Goal: Check status

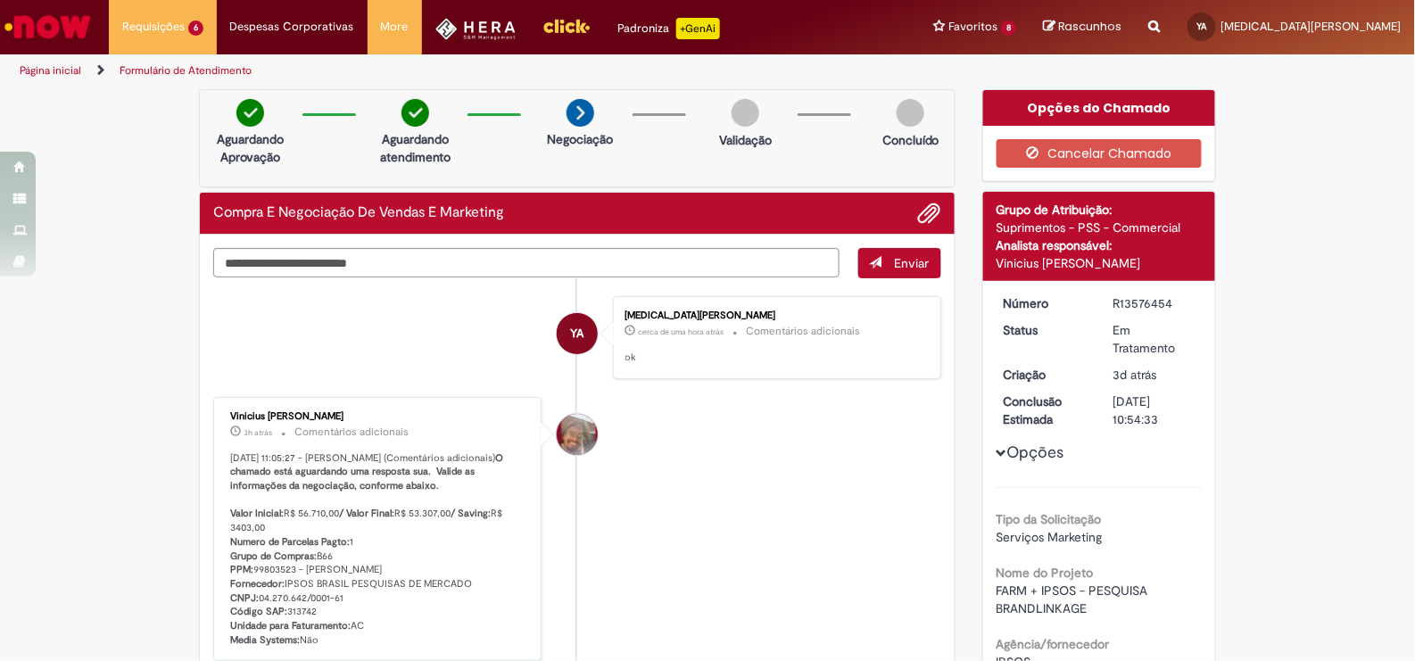
scroll to position [54, 0]
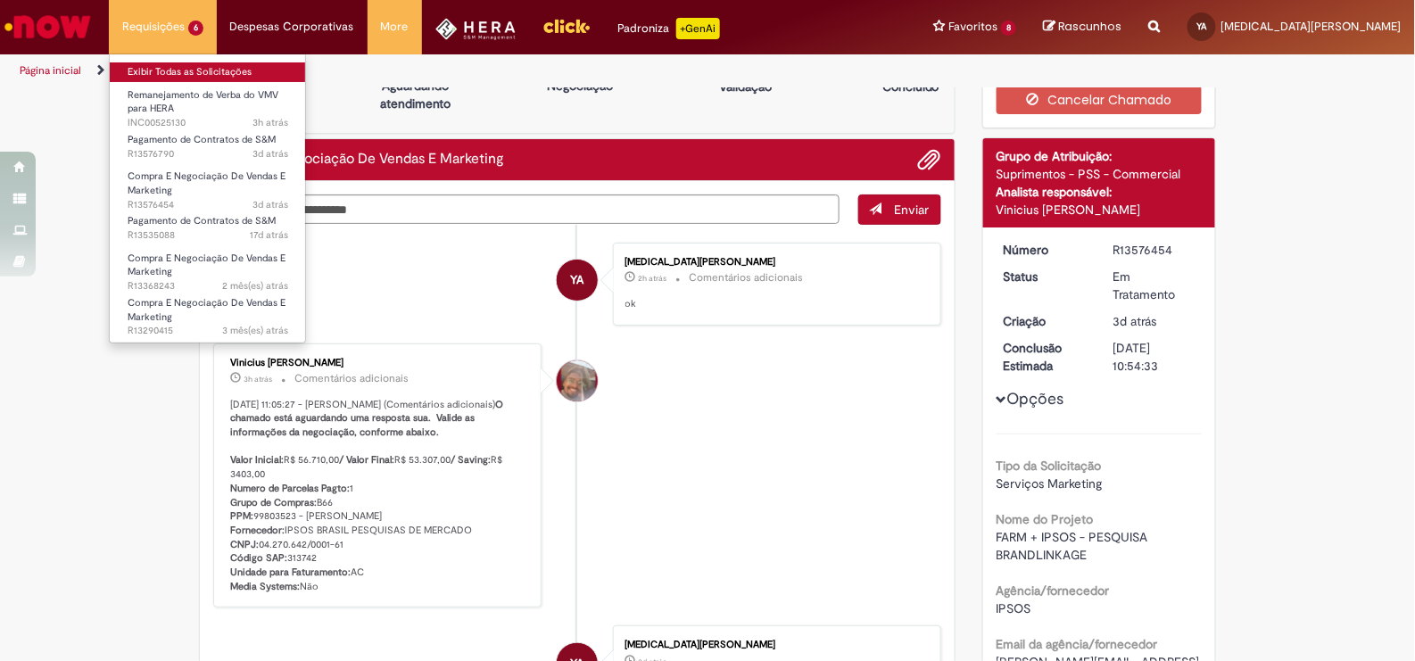
click at [183, 66] on link "Exibir Todas as Solicitações" at bounding box center [208, 72] width 196 height 20
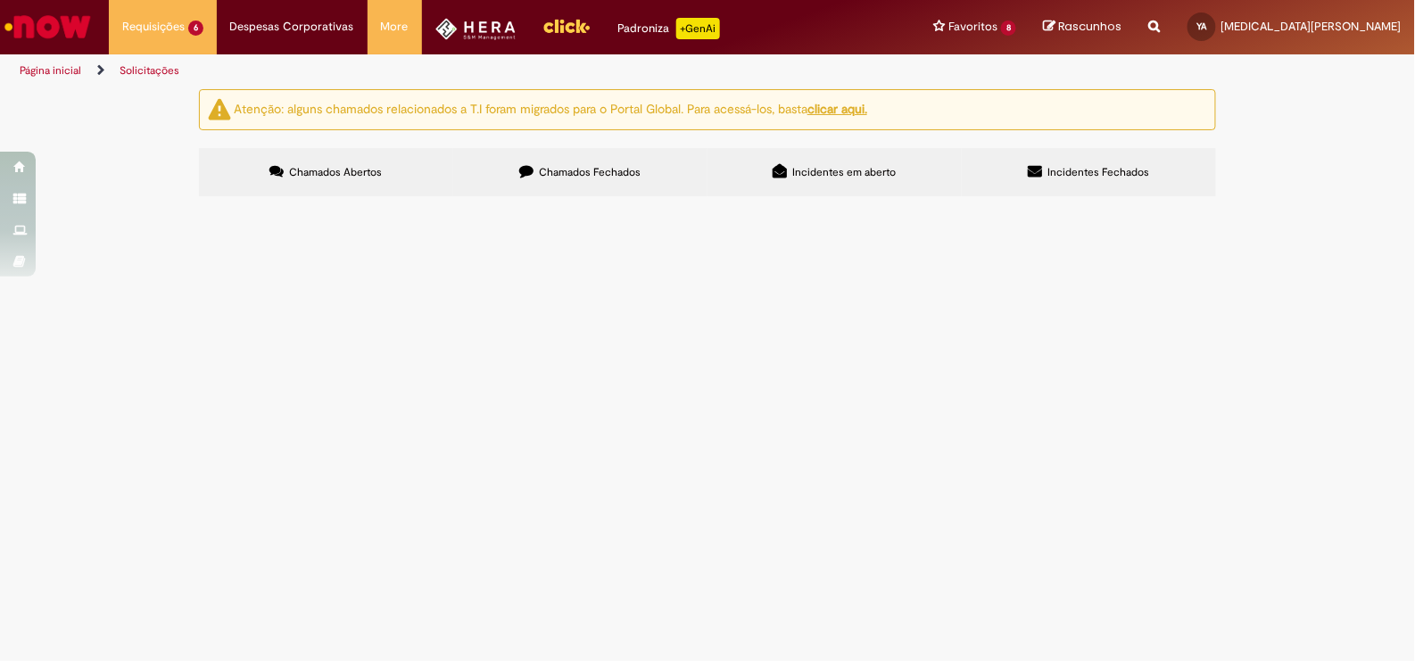
click at [606, 181] on label "Chamados Fechados" at bounding box center [580, 172] width 254 height 48
click at [426, 169] on label "Chamados Abertos" at bounding box center [326, 172] width 254 height 48
click at [598, 177] on span "Chamados Fechados" at bounding box center [591, 172] width 102 height 14
click at [883, 182] on label "Incidentes em aberto" at bounding box center [835, 172] width 254 height 48
click at [0, 0] on td "Remanejamento de Verba do VMV para HERA" at bounding box center [0, 0] width 0 height 0
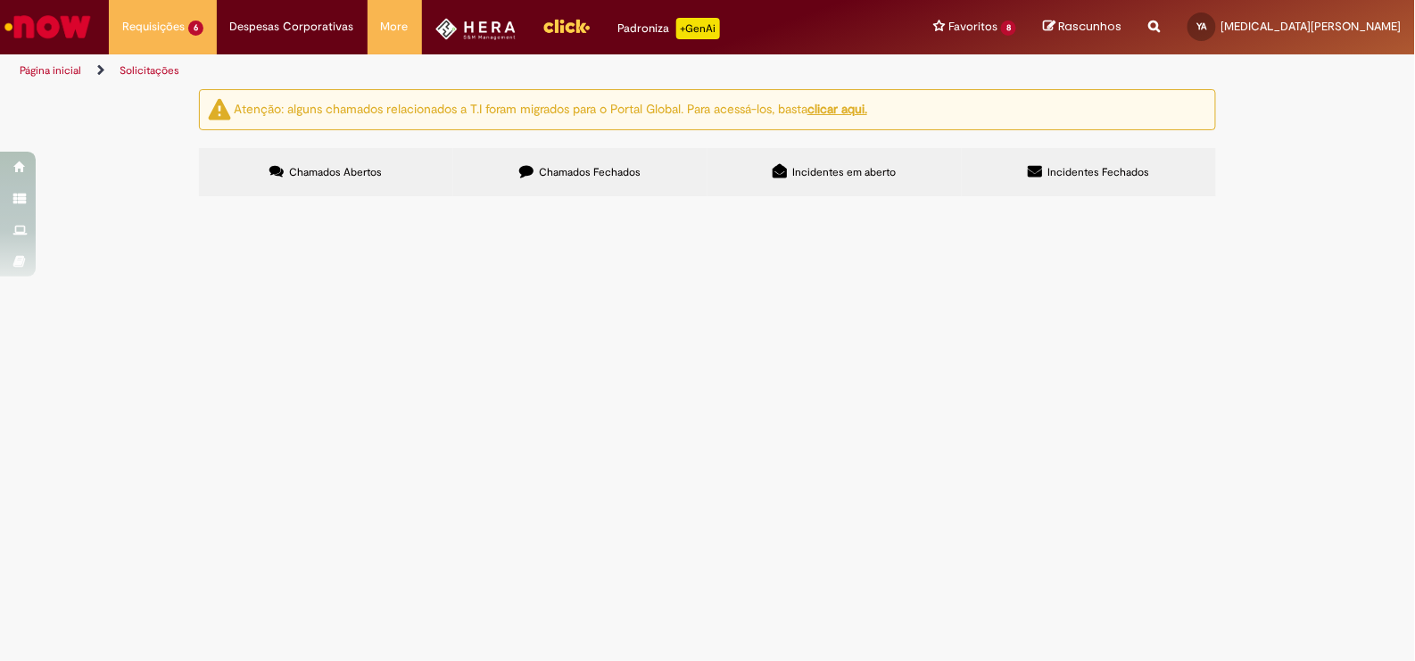
click at [0, 0] on span "Remanejamento VMV x Hera" at bounding box center [0, 0] width 0 height 0
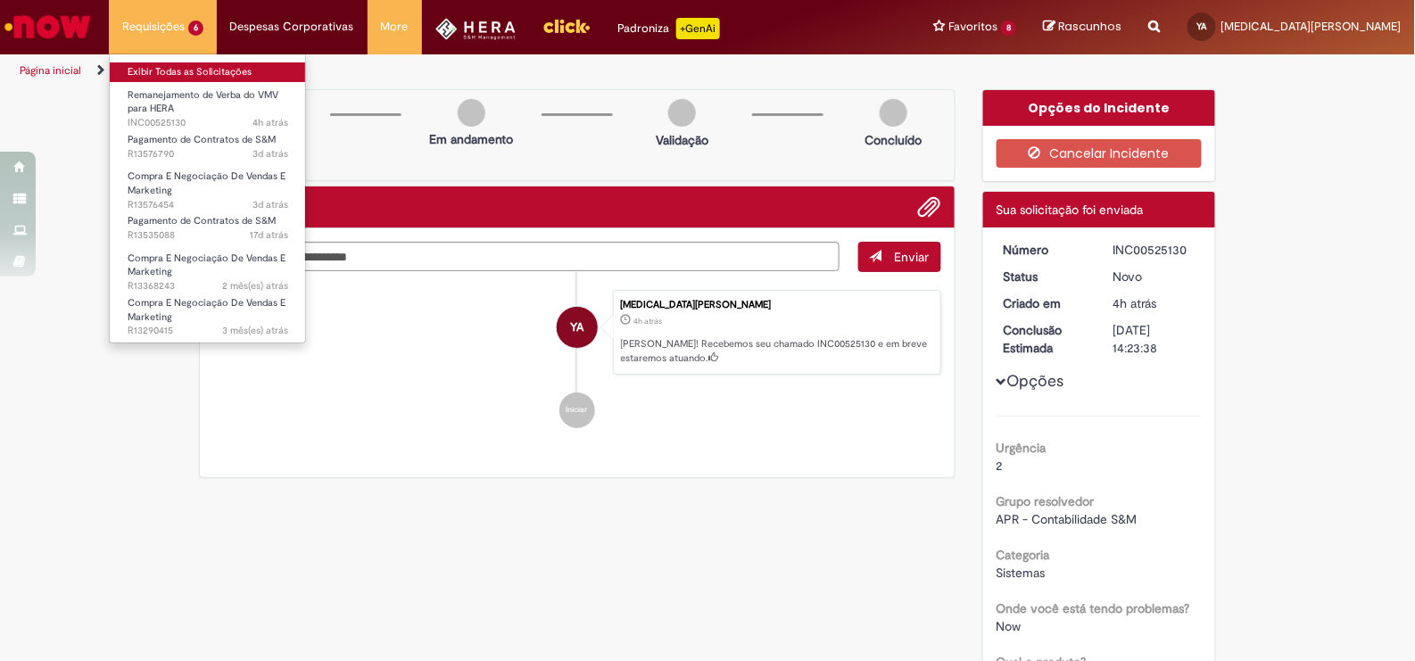
click at [205, 73] on link "Exibir Todas as Solicitações" at bounding box center [208, 72] width 196 height 20
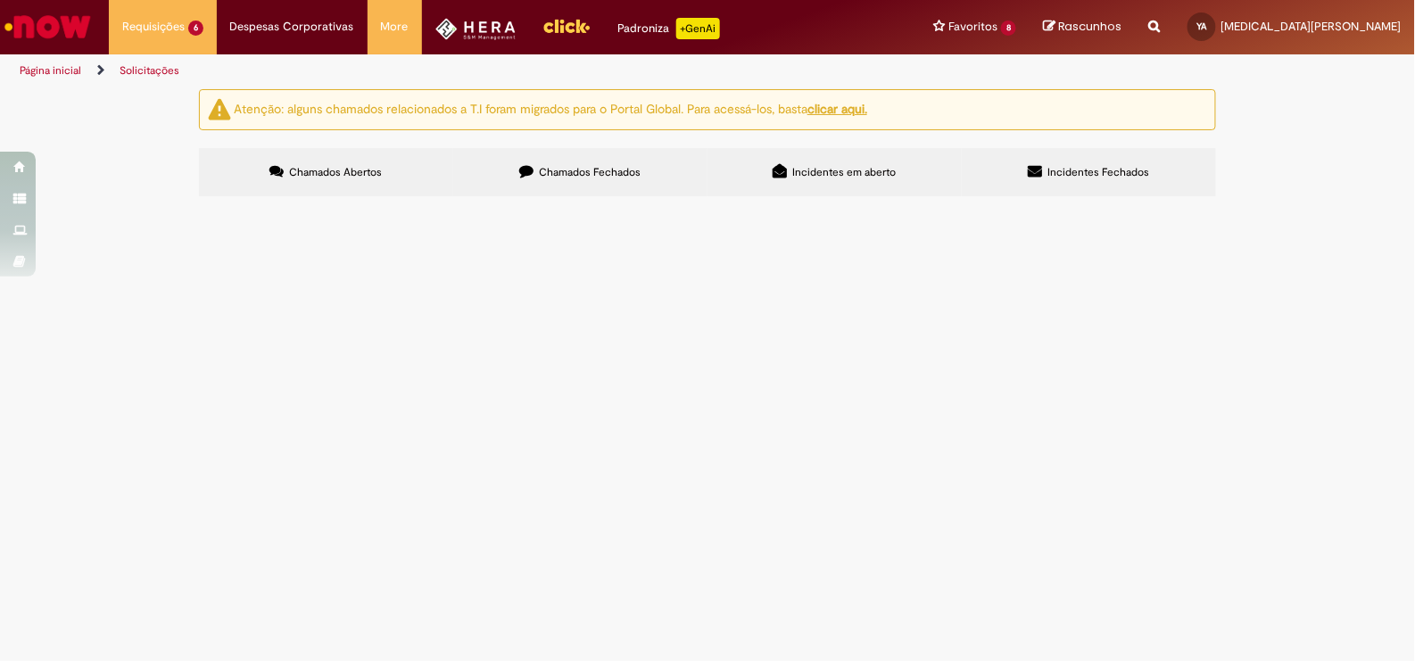
click at [588, 174] on span "Chamados Fechados" at bounding box center [591, 172] width 102 height 14
click at [436, 153] on label "Chamados Abertos" at bounding box center [326, 172] width 254 height 48
click at [0, 0] on span "Negociacao referente à pesquisa de Brandlinkage para a campanha da Farm." at bounding box center [0, 0] width 0 height 0
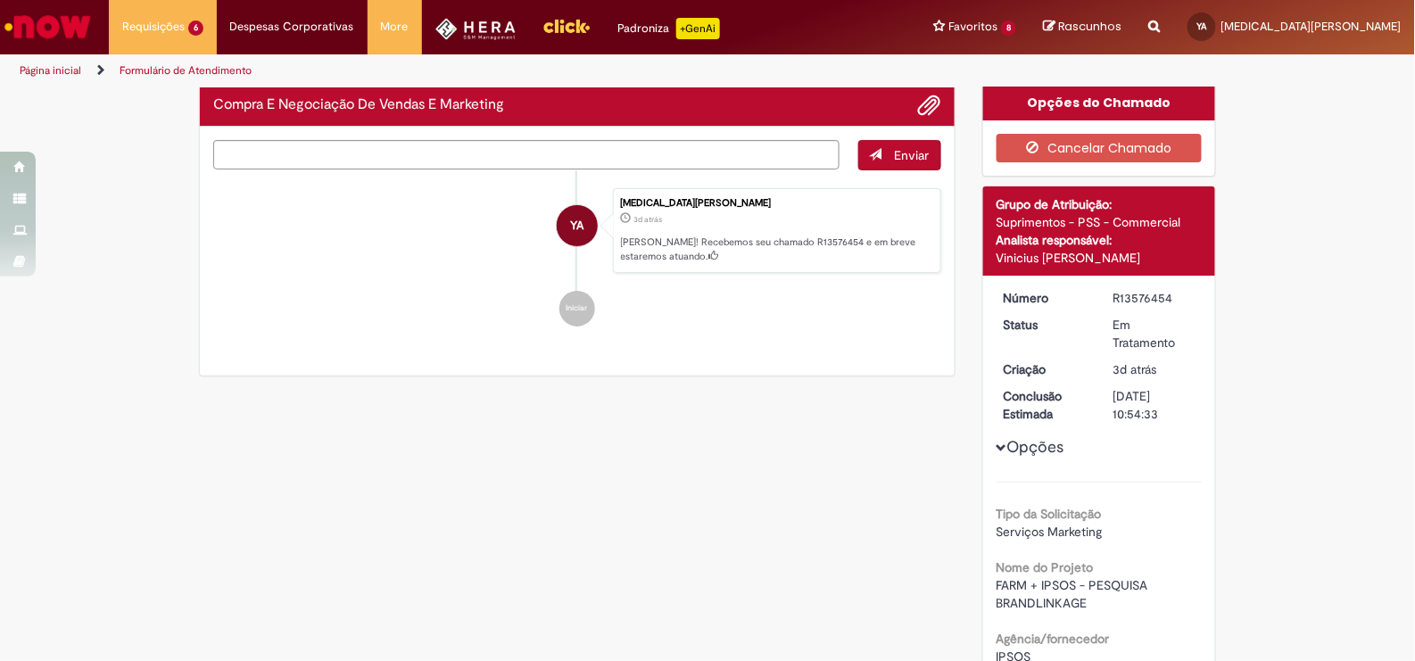
click at [634, 345] on ul "YA Yasmin Paulino Alves 3d atrás 3 dias atrás Ola! Recebemos seu chamado R13576…" at bounding box center [577, 257] width 728 height 175
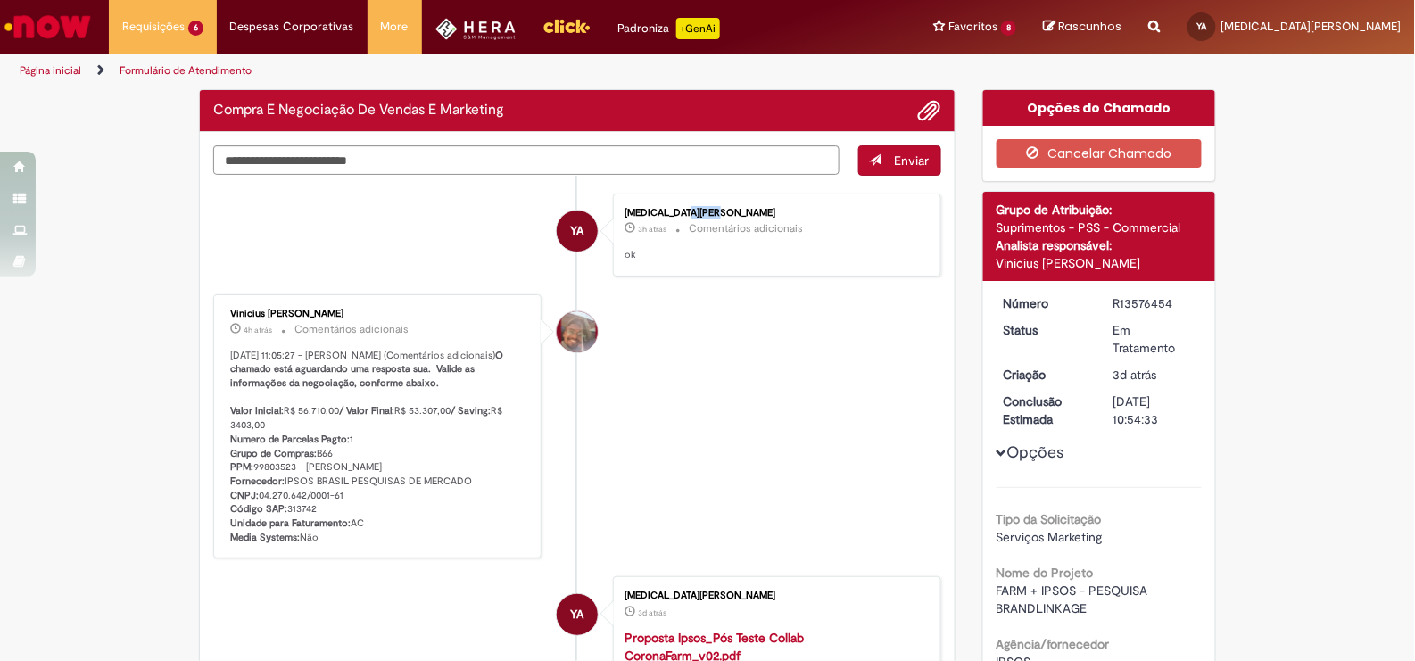
click at [634, 345] on ul "YA Yasmin Paulino Alves 3h atrás 3 horas atrás Comentários adicionais ok Vinici…" at bounding box center [577, 523] width 728 height 695
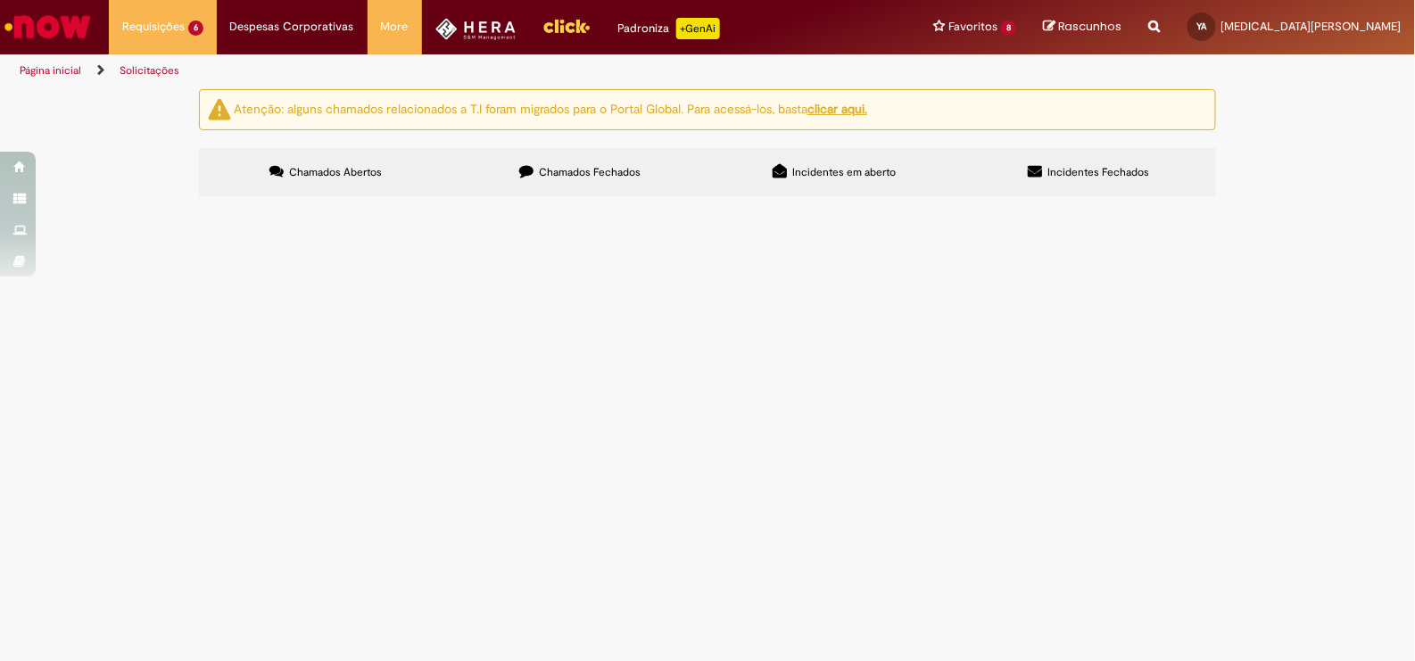
click at [870, 184] on label "Incidentes em aberto" at bounding box center [835, 172] width 254 height 48
click at [1146, 175] on span "Incidentes Fechados" at bounding box center [1100, 172] width 102 height 14
click at [0, 0] on span "REMANEJAMENTO VMV x HERA" at bounding box center [0, 0] width 0 height 0
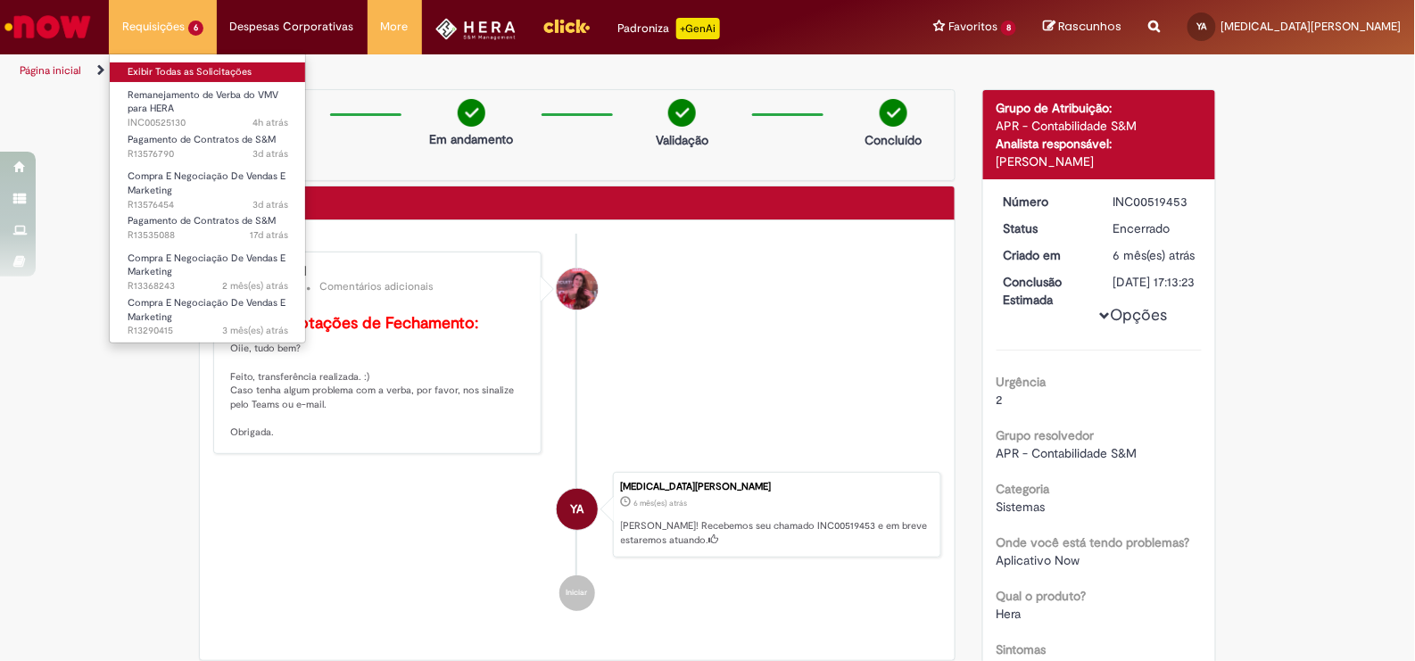
click at [190, 70] on link "Exibir Todas as Solicitações" at bounding box center [208, 72] width 196 height 20
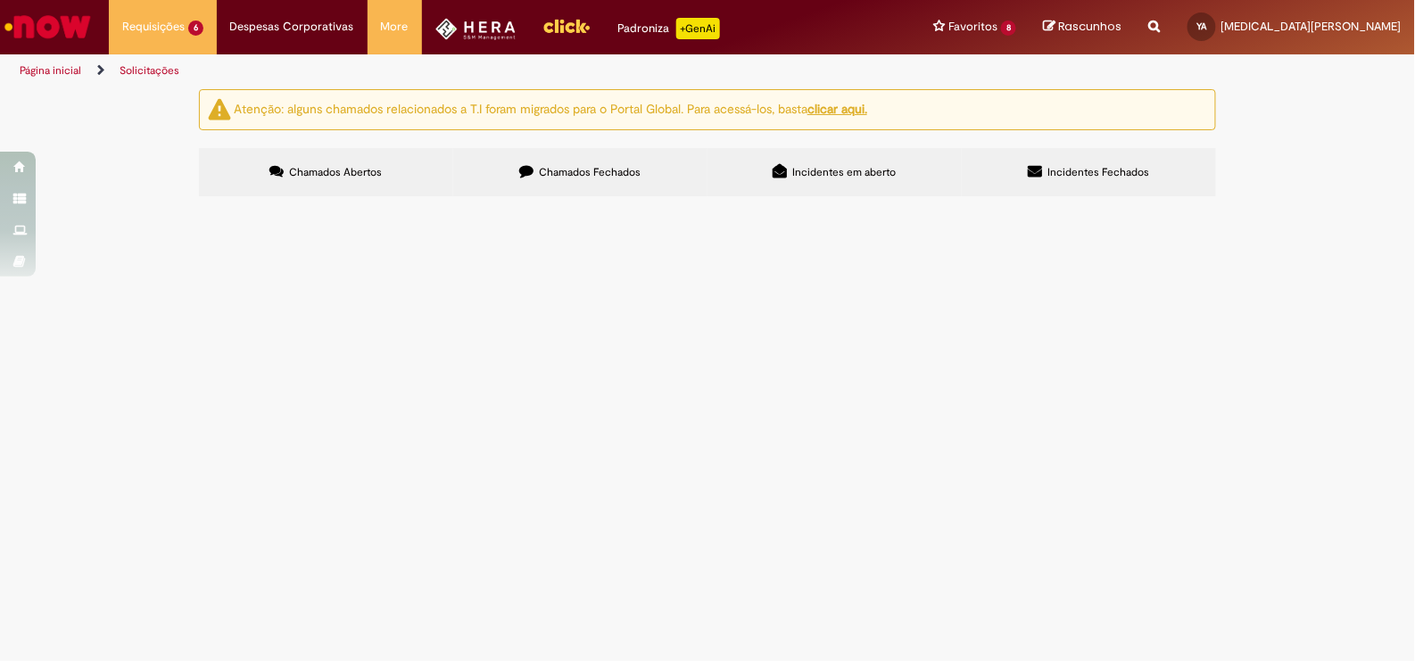
click at [874, 190] on label "Incidentes em aberto" at bounding box center [835, 172] width 254 height 48
click at [0, 0] on td "Now" at bounding box center [0, 0] width 0 height 0
click at [0, 0] on span "Remanejamento VMV x Hera" at bounding box center [0, 0] width 0 height 0
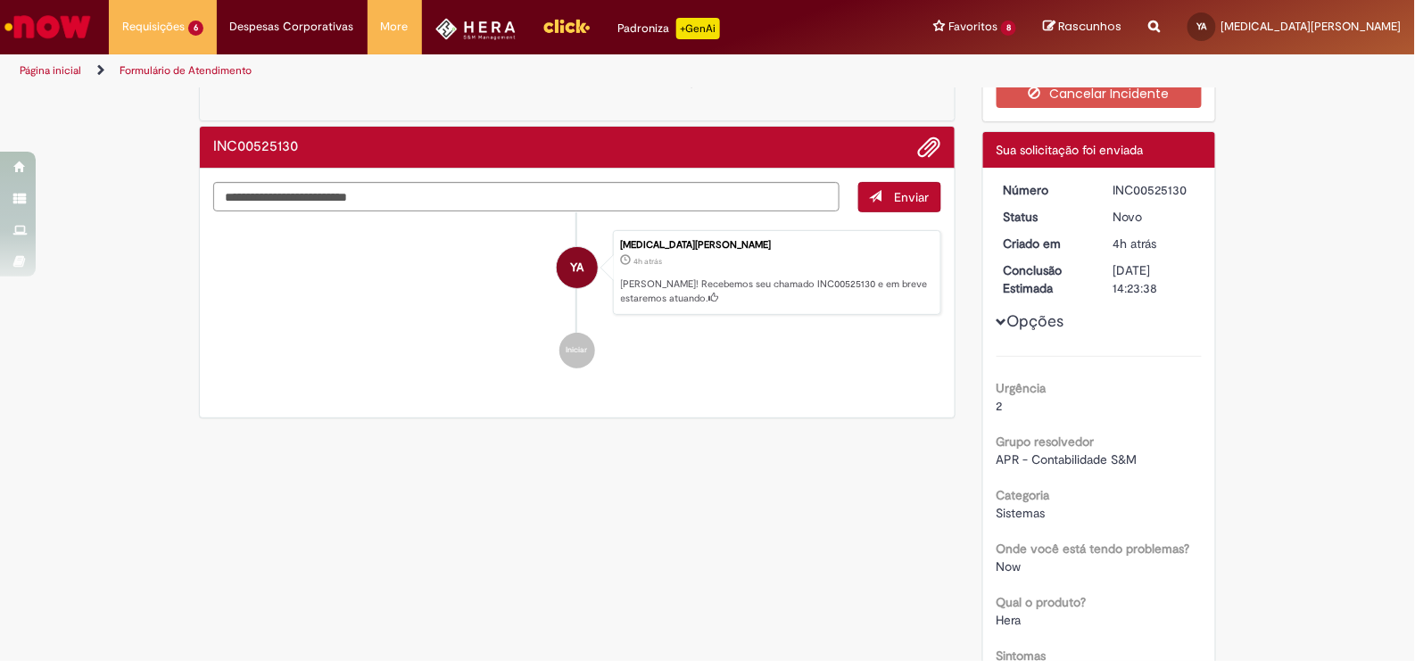
scroll to position [65, 0]
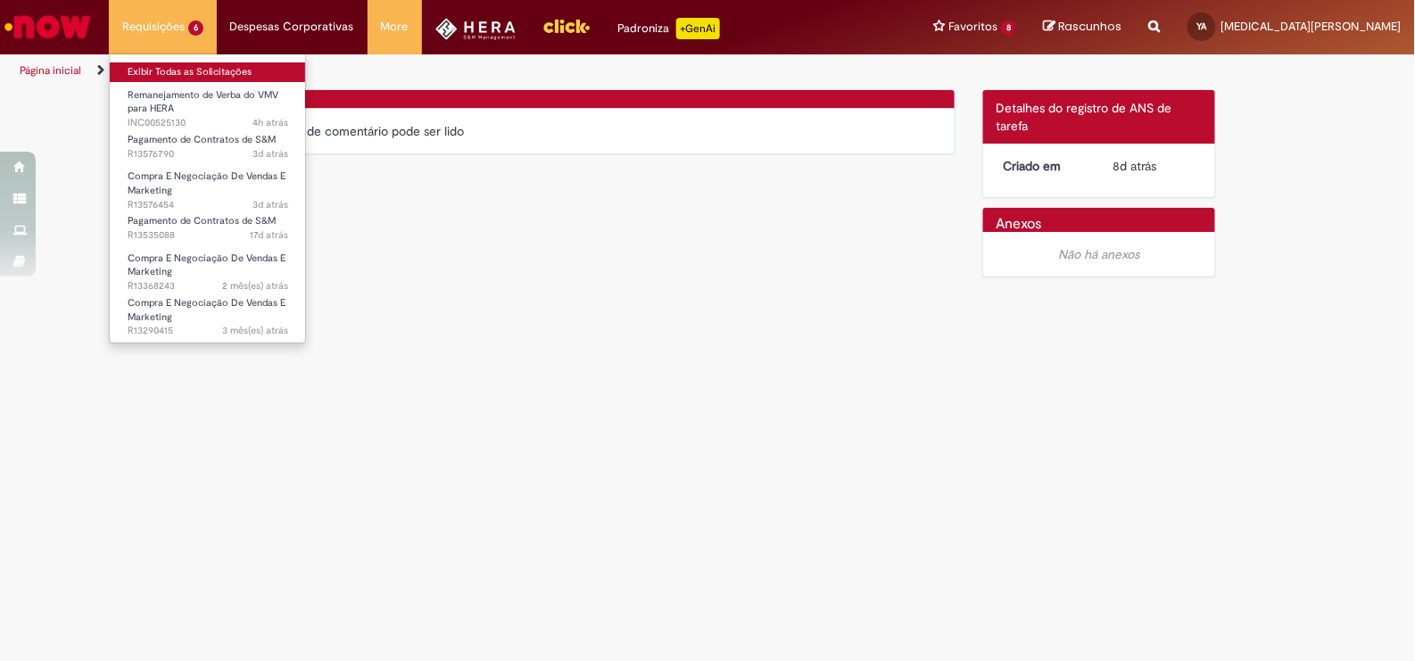
click at [198, 69] on link "Exibir Todas as Solicitações" at bounding box center [208, 72] width 196 height 20
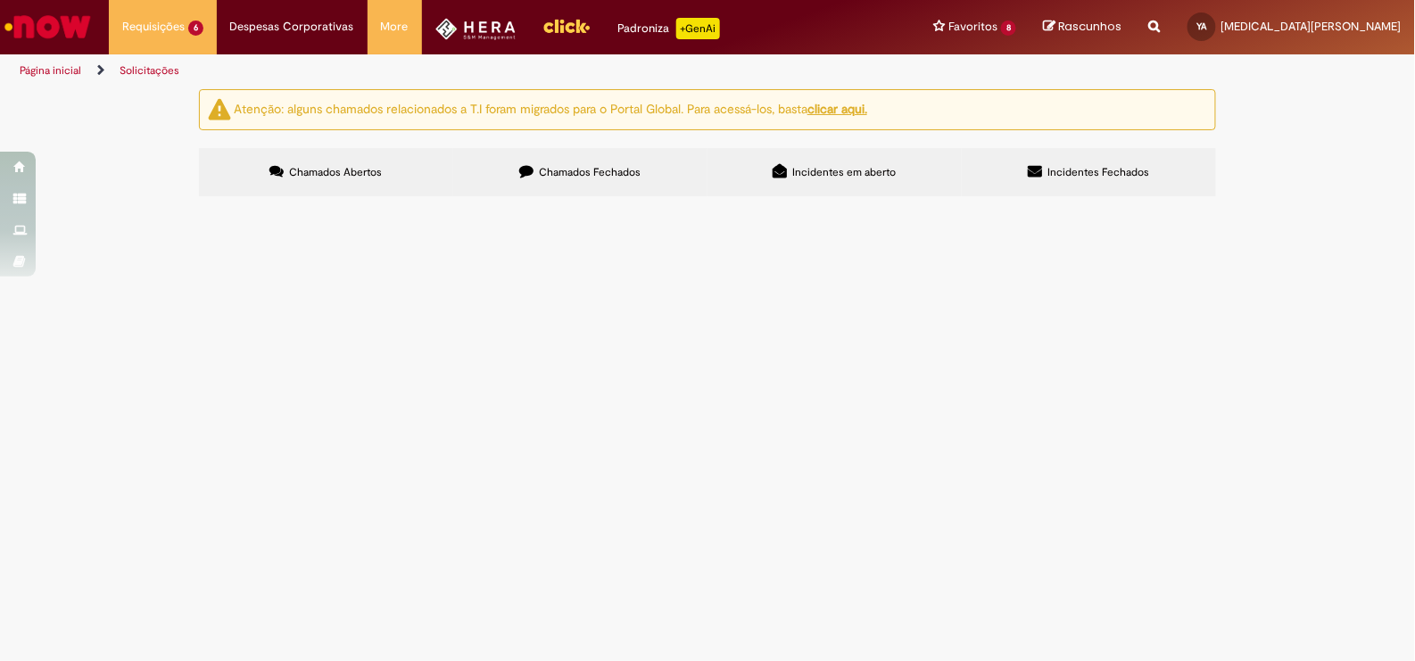
click at [0, 0] on span "Em Validação" at bounding box center [0, 0] width 0 height 0
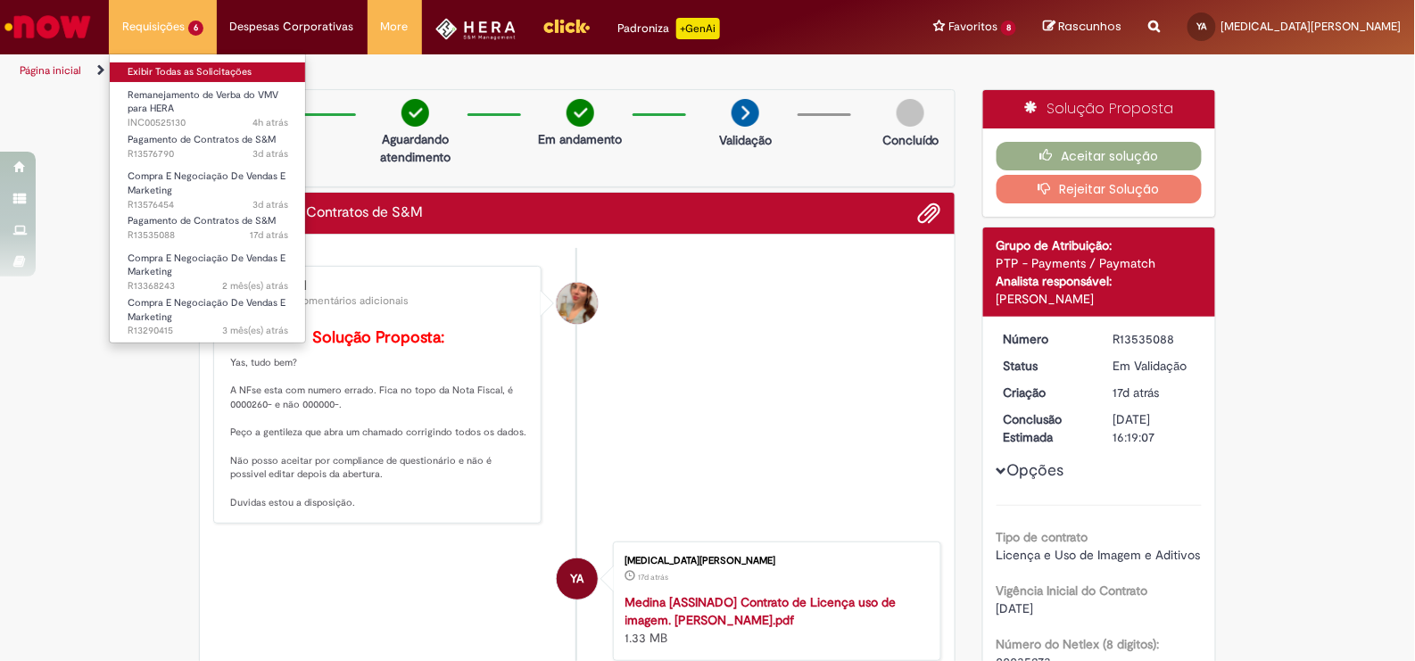
click at [221, 67] on link "Exibir Todas as Solicitações" at bounding box center [208, 72] width 196 height 20
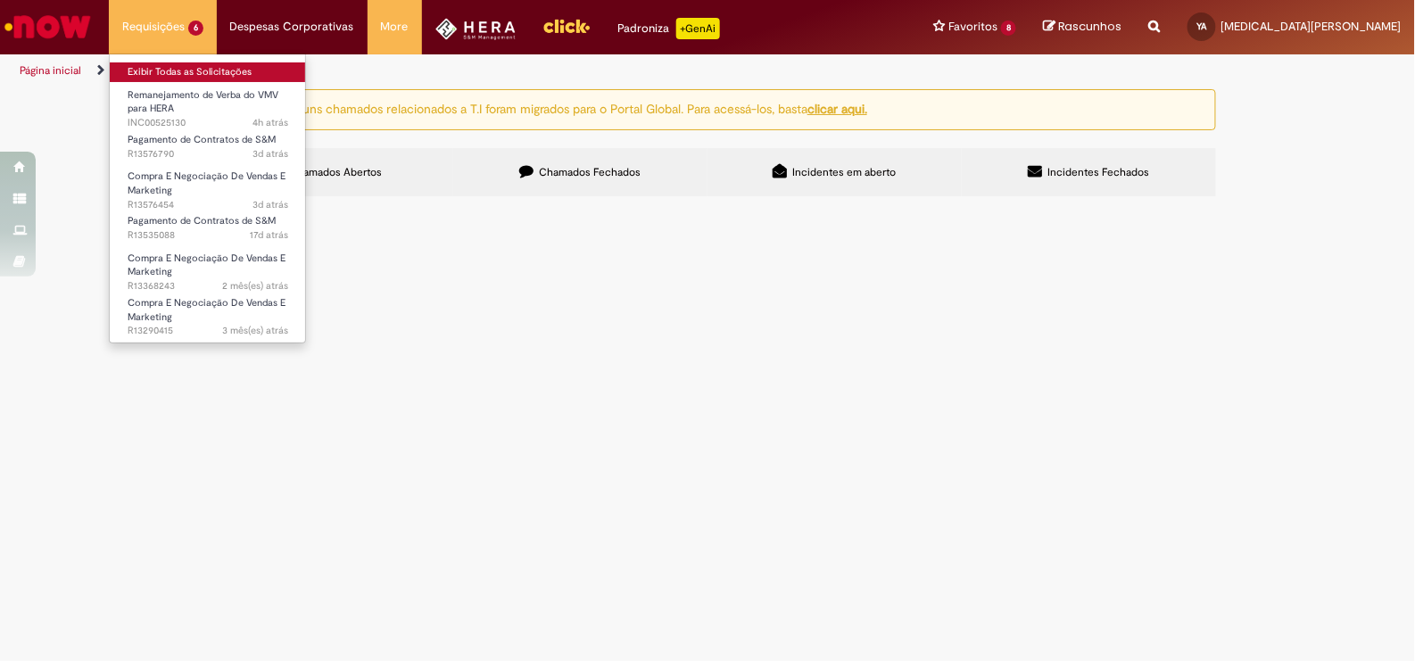
click at [175, 70] on link "Exibir Todas as Solicitações" at bounding box center [208, 72] width 196 height 20
click at [195, 73] on link "Exibir Todas as Solicitações" at bounding box center [208, 72] width 196 height 20
click at [188, 76] on link "Exibir Todas as Solicitações" at bounding box center [208, 72] width 196 height 20
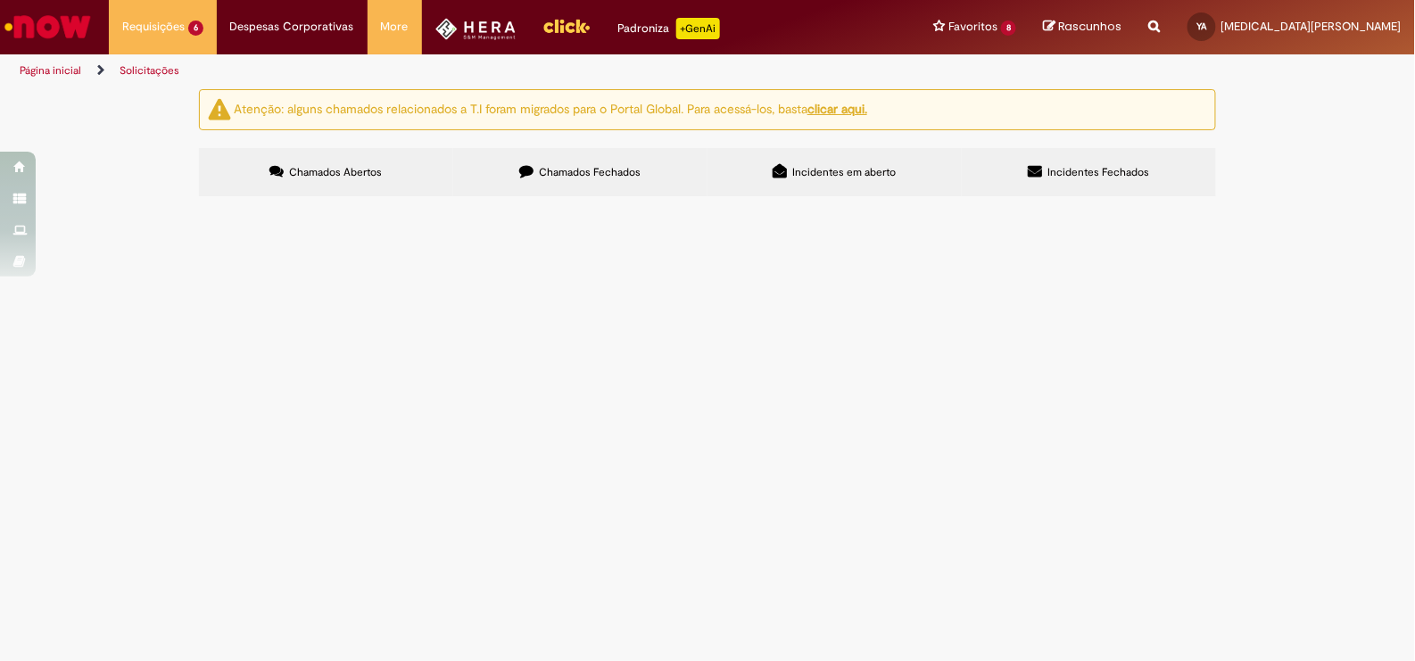
click at [884, 169] on span "Incidentes em aberto" at bounding box center [845, 172] width 104 height 14
click at [0, 0] on span "Remanejamento VMV x Hera" at bounding box center [0, 0] width 0 height 0
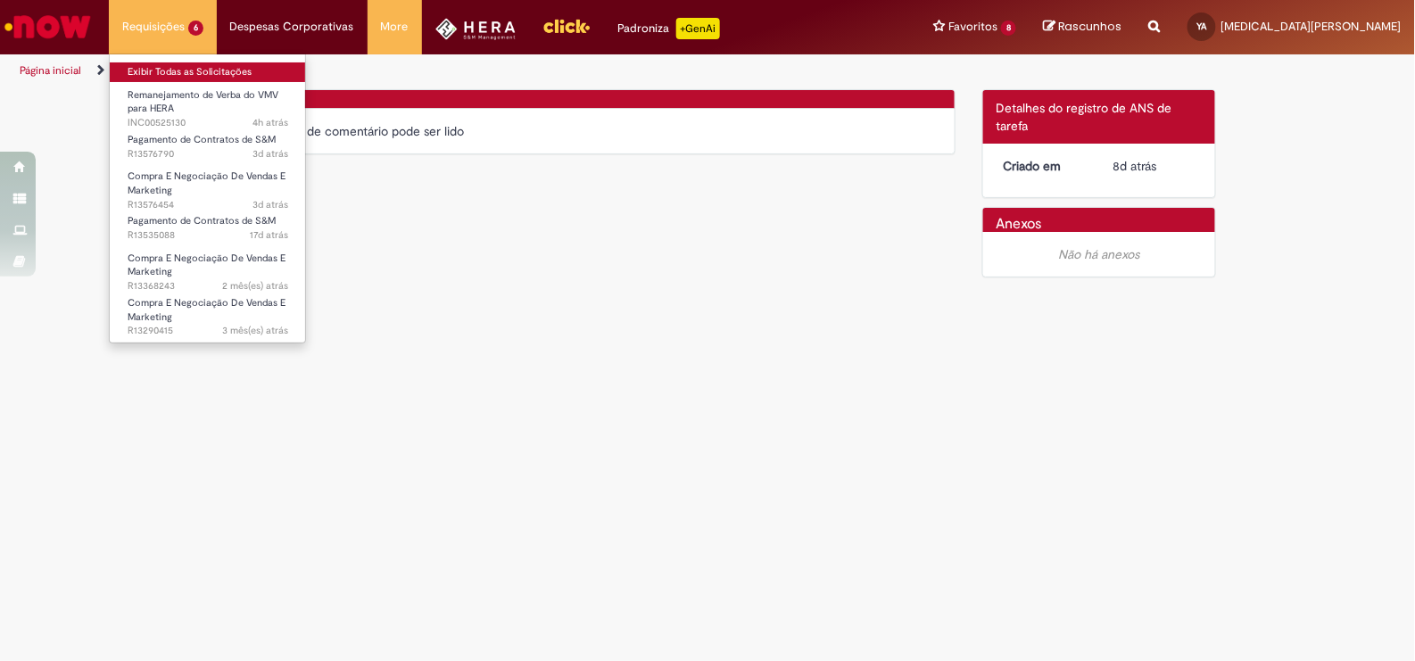
click at [211, 74] on link "Exibir Todas as Solicitações" at bounding box center [208, 72] width 196 height 20
